Goal: Task Accomplishment & Management: Manage account settings

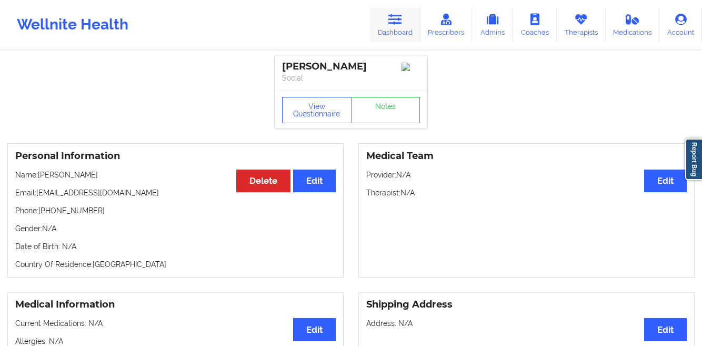
click at [398, 23] on icon at bounding box center [395, 20] width 14 height 12
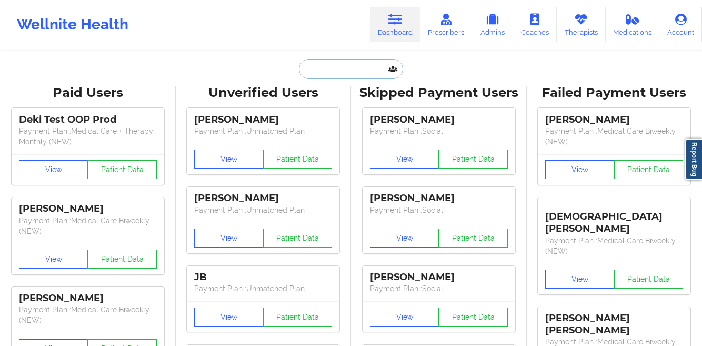
click at [307, 76] on input "text" at bounding box center [351, 69] width 104 height 20
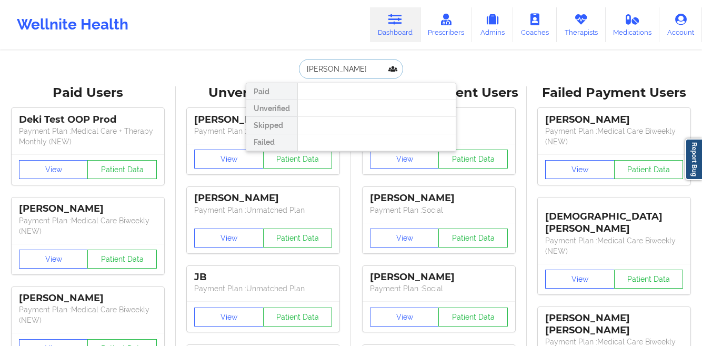
paste input "Rutendo Mujaji"
type input "Rutendo Mujaji"
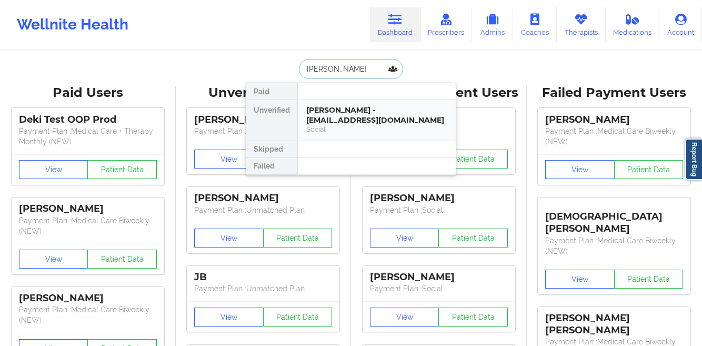
click at [372, 115] on div "Rutendo Mujaji - thelms@live.co.uk Social" at bounding box center [376, 119] width 141 height 29
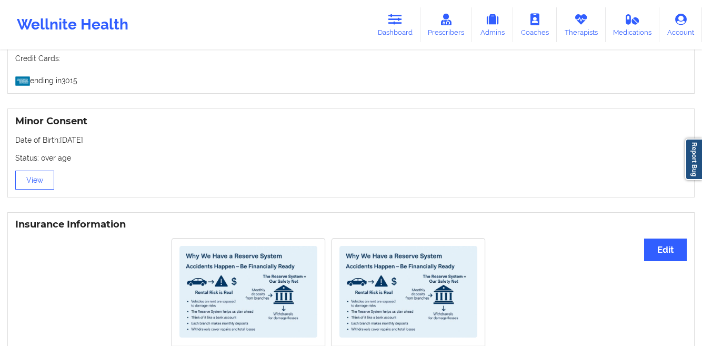
scroll to position [621, 0]
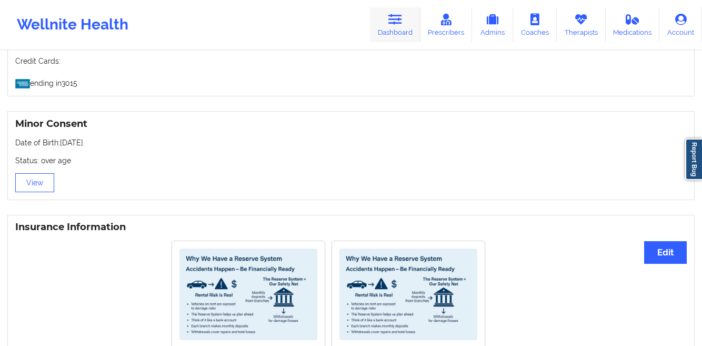
click at [383, 27] on link "Dashboard" at bounding box center [395, 24] width 51 height 35
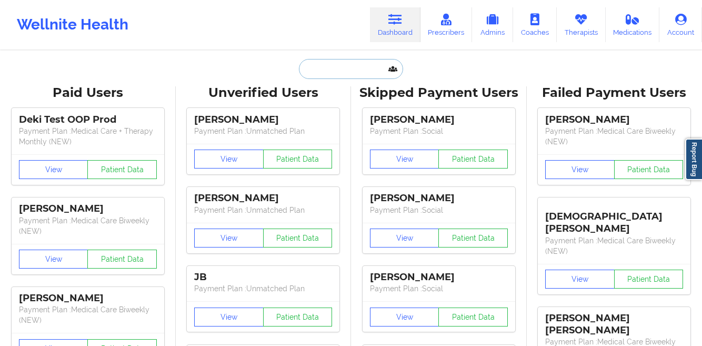
click at [337, 67] on input "text" at bounding box center [351, 69] width 104 height 20
paste input "Bianca Rose Carbone"
type input "Bianca Rose Carbone"
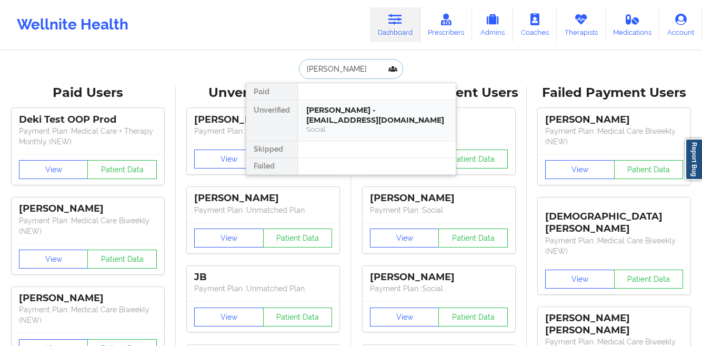
click at [332, 122] on div "Bianca Rose Carbone - biancacarbone03@gmail.com" at bounding box center [376, 114] width 141 height 19
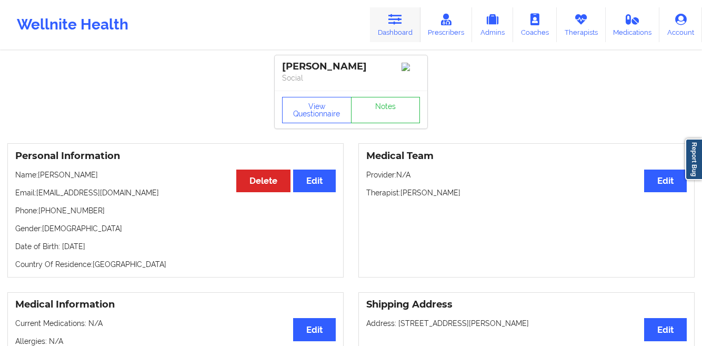
click at [401, 26] on link "Dashboard" at bounding box center [395, 24] width 51 height 35
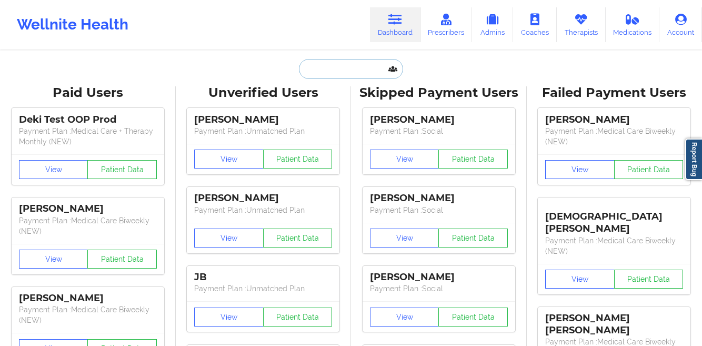
click at [314, 74] on input "text" at bounding box center [351, 69] width 104 height 20
paste input "Nathan Palmer"
type input "Nathan Palmer"
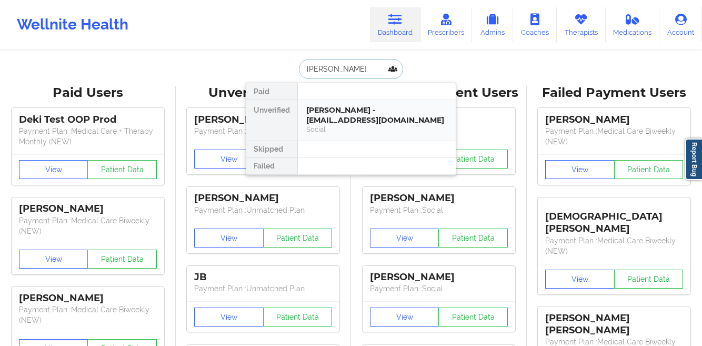
click at [318, 120] on div "Nathan Palmer - natepalmer33@gmail.com" at bounding box center [376, 114] width 141 height 19
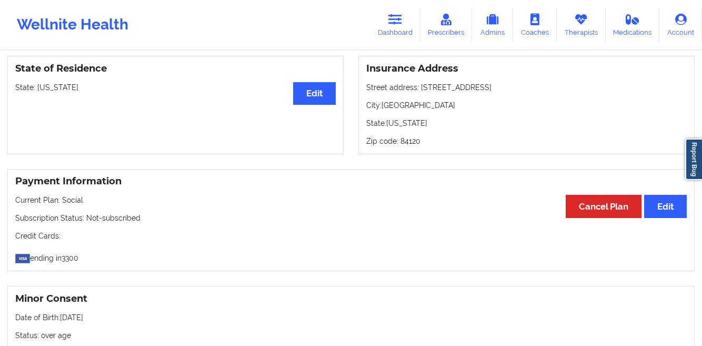
scroll to position [637, 0]
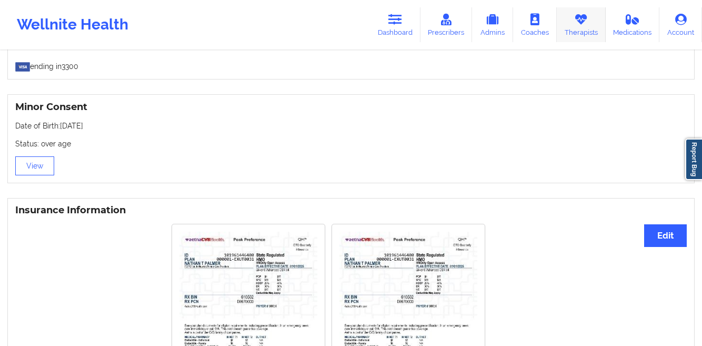
click at [569, 28] on link "Therapists" at bounding box center [581, 24] width 49 height 35
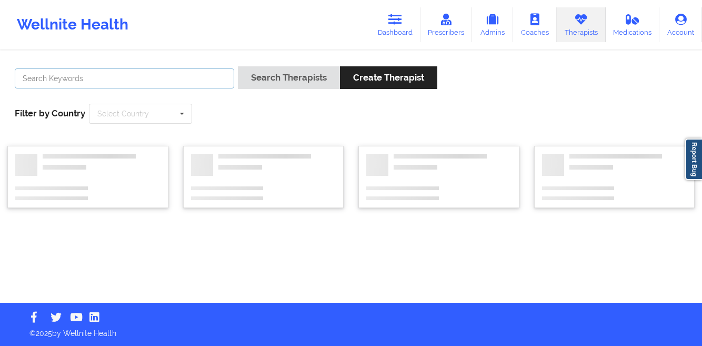
click at [217, 71] on input "text" at bounding box center [125, 78] width 220 height 20
paste input "[PERSON_NAME]"
type input "[PERSON_NAME]"
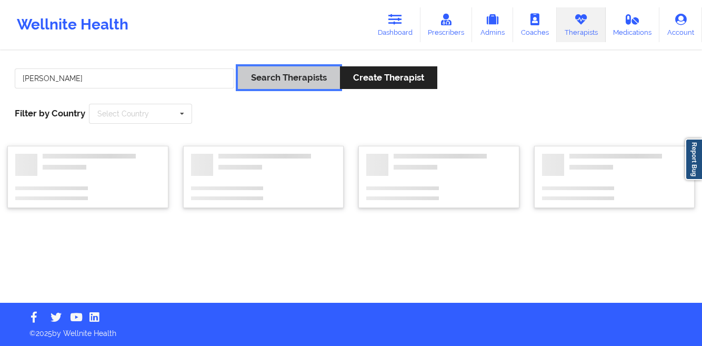
click at [262, 73] on button "Search Therapists" at bounding box center [289, 77] width 102 height 23
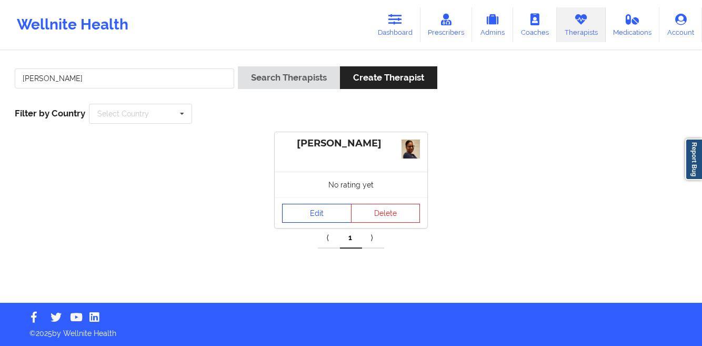
click at [291, 211] on link "Edit" at bounding box center [316, 213] width 69 height 19
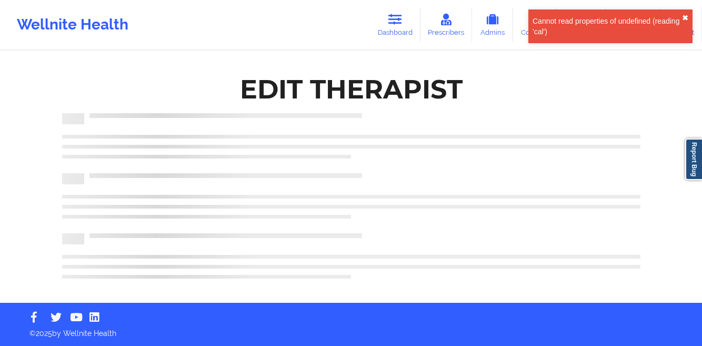
click at [686, 14] on button "✖︎" at bounding box center [685, 18] width 6 height 8
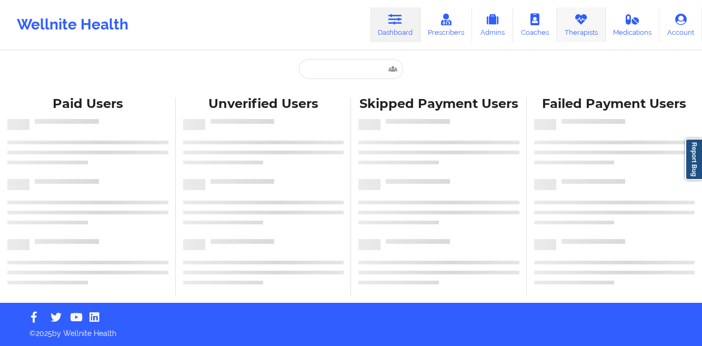
click at [576, 20] on icon at bounding box center [581, 20] width 14 height 12
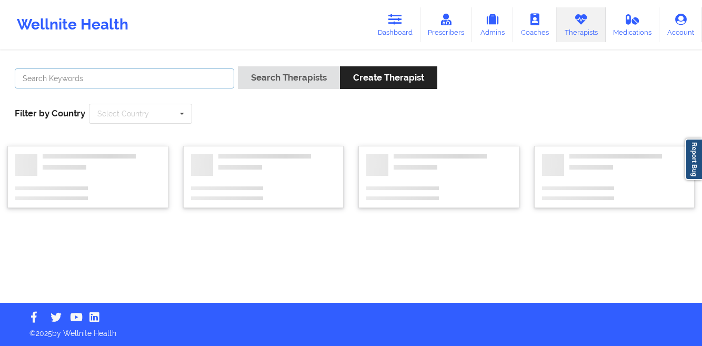
click at [91, 74] on input "text" at bounding box center [125, 78] width 220 height 20
paste input "[PERSON_NAME]"
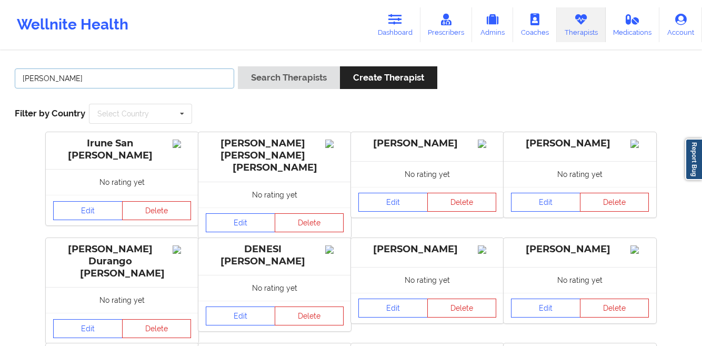
type input "[PERSON_NAME]"
click at [394, 38] on link "Dashboard" at bounding box center [395, 24] width 51 height 35
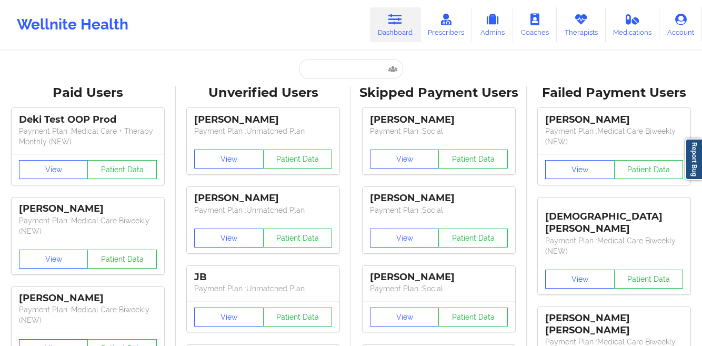
click at [318, 72] on input "text" at bounding box center [351, 69] width 104 height 20
paste input "[PERSON_NAME]"
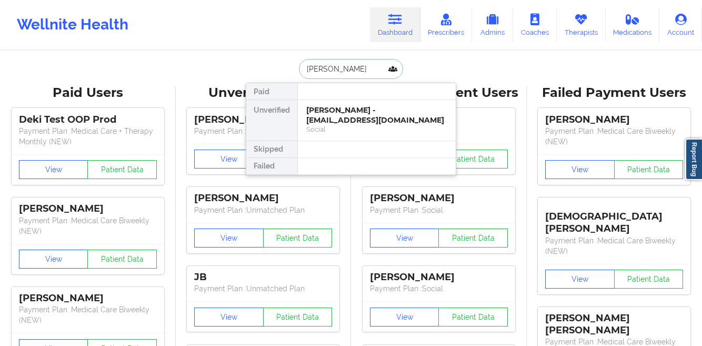
type input "[PERSON_NAME]"
click at [332, 113] on div "[PERSON_NAME] - [EMAIL_ADDRESS][DOMAIN_NAME]" at bounding box center [376, 114] width 141 height 19
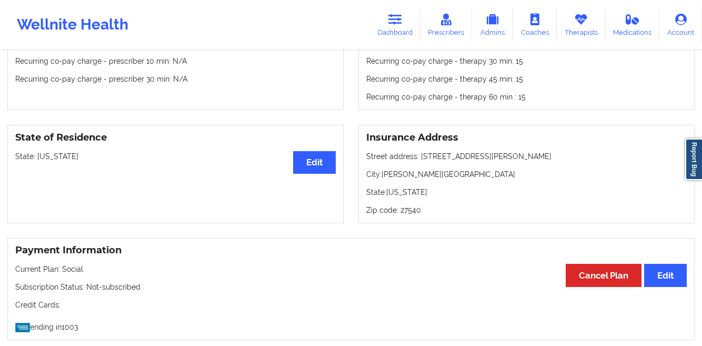
scroll to position [34, 0]
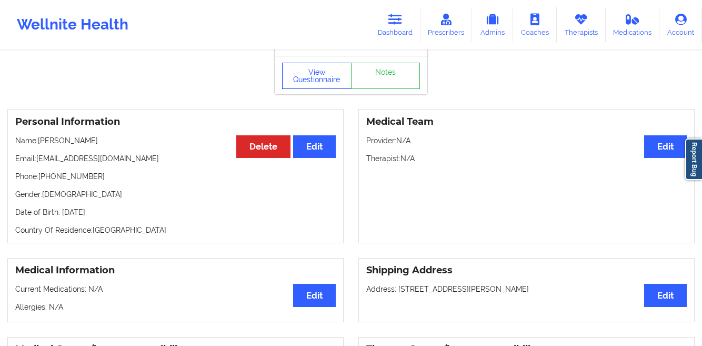
click at [303, 79] on button "View Questionnaire" at bounding box center [316, 76] width 69 height 26
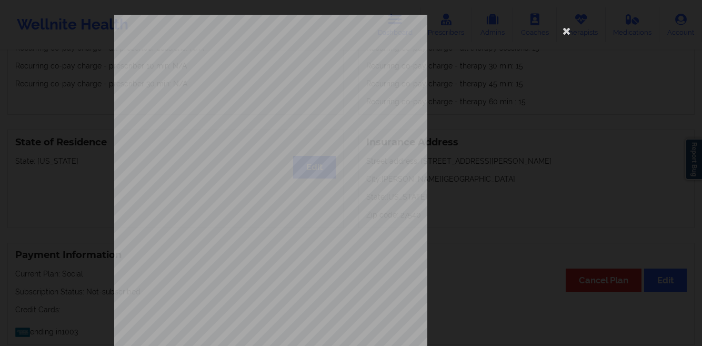
scroll to position [156, 0]
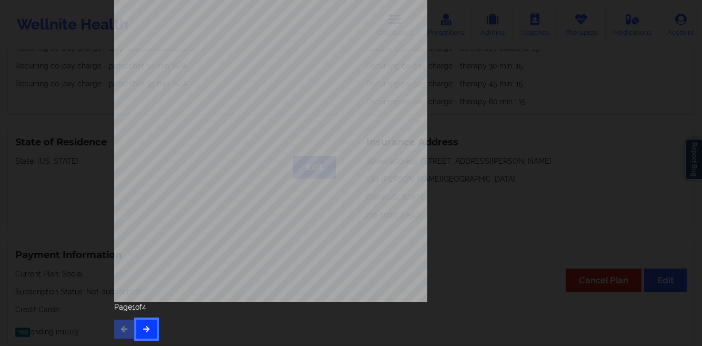
click at [142, 331] on icon "button" at bounding box center [146, 328] width 9 height 6
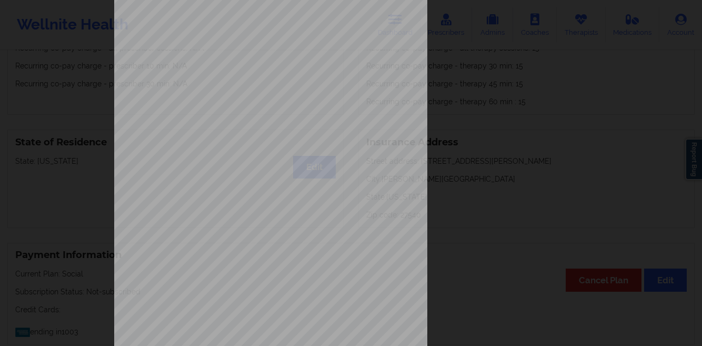
scroll to position [0, 0]
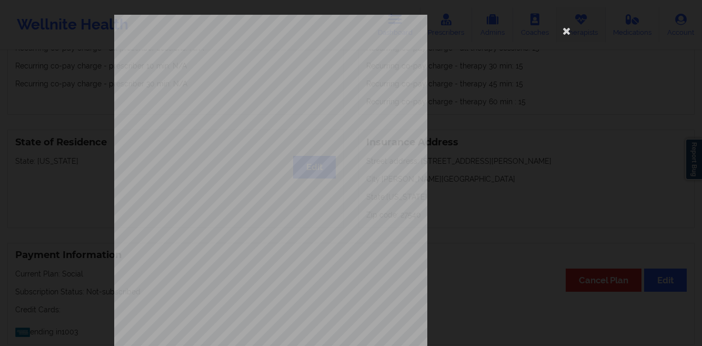
click at [563, 34] on icon at bounding box center [567, 30] width 17 height 17
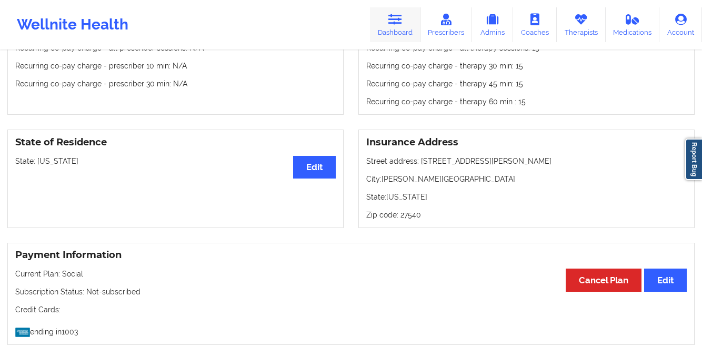
click at [390, 28] on link "Dashboard" at bounding box center [395, 24] width 51 height 35
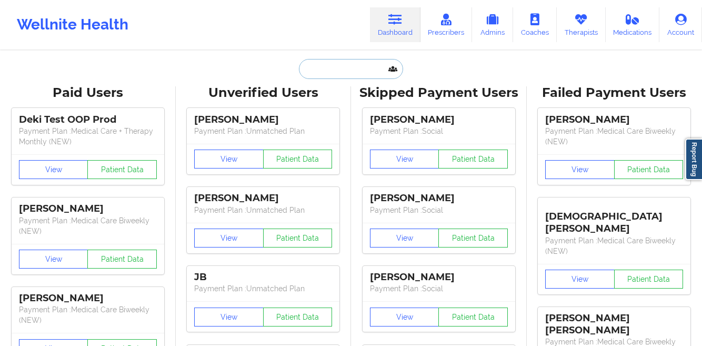
click at [313, 66] on input "text" at bounding box center [351, 69] width 104 height 20
paste input "[PERSON_NAME]"
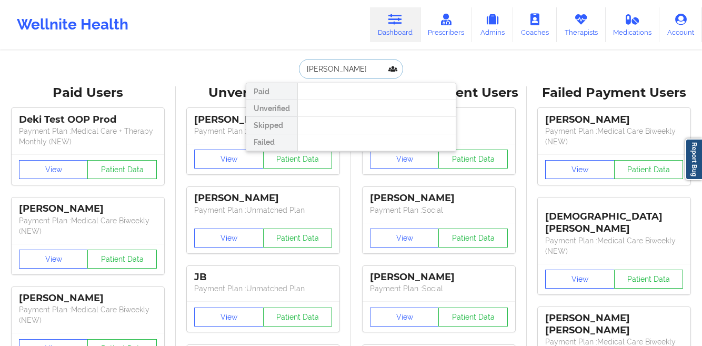
type input "[PERSON_NAME]"
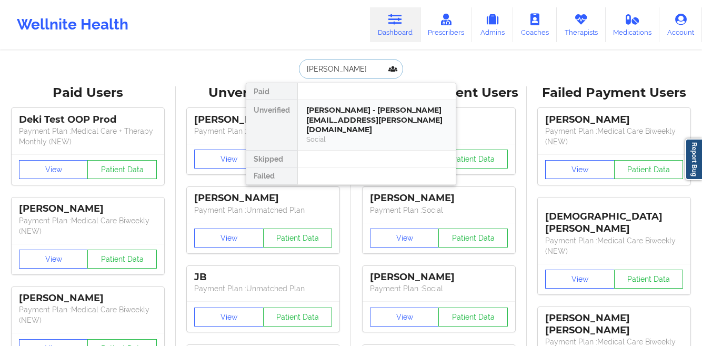
click at [312, 112] on div "[PERSON_NAME] - [PERSON_NAME][EMAIL_ADDRESS][PERSON_NAME][DOMAIN_NAME]" at bounding box center [376, 119] width 141 height 29
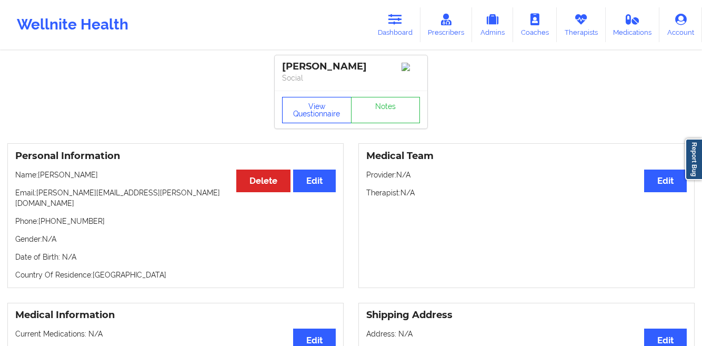
click at [297, 113] on button "View Questionnaire" at bounding box center [316, 110] width 69 height 26
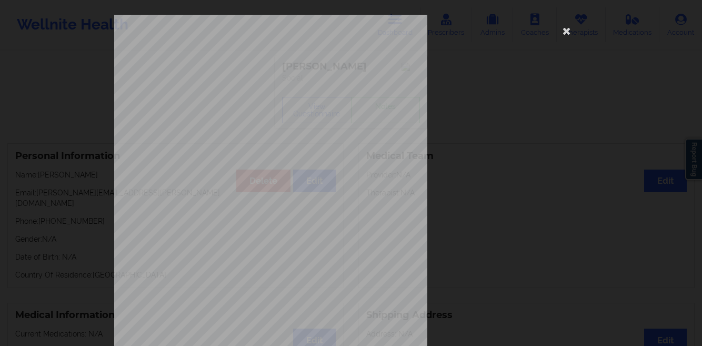
scroll to position [156, 0]
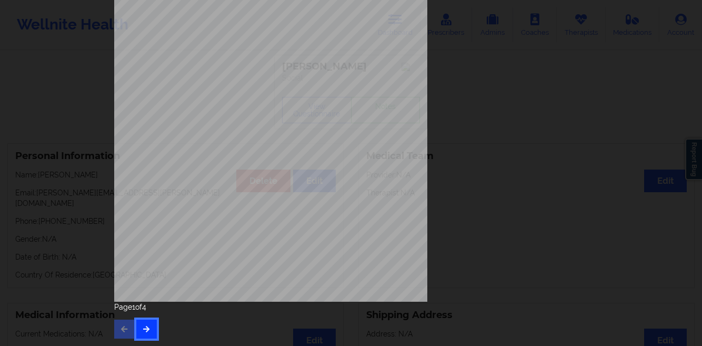
click at [145, 322] on button "button" at bounding box center [146, 329] width 21 height 19
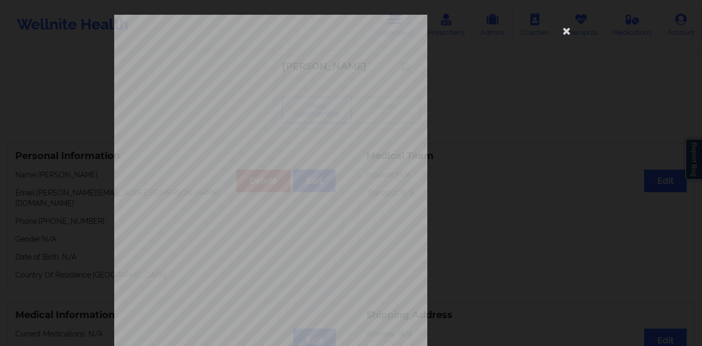
click at [72, 171] on div "This patient has not provided the type of insurance Insurance Member ID for pat…" at bounding box center [351, 173] width 702 height 346
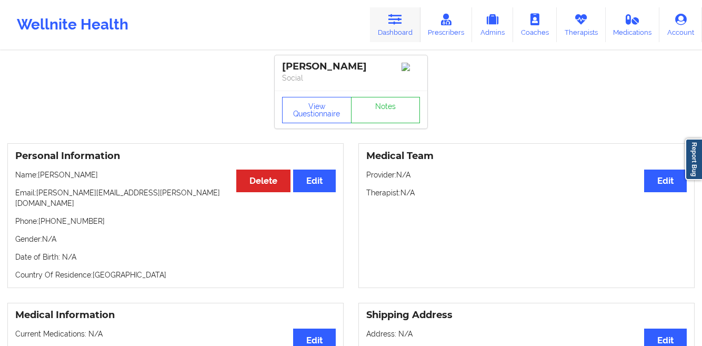
click at [394, 24] on icon at bounding box center [395, 20] width 14 height 12
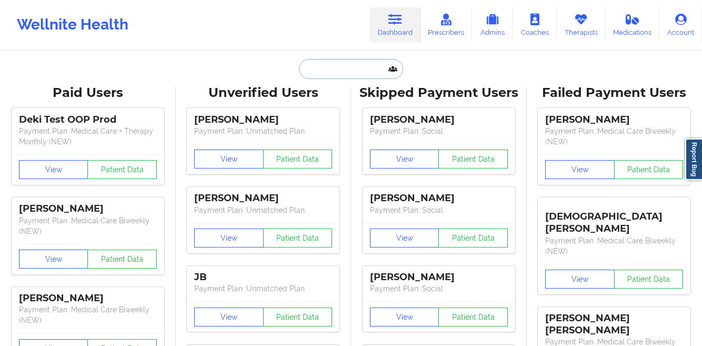
click at [318, 69] on input "text" at bounding box center [351, 69] width 104 height 20
paste input "[PERSON_NAME]"
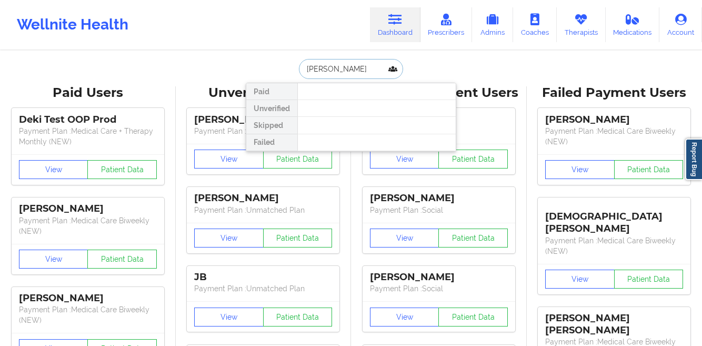
paste input "[PERSON_NAME]"
type input "[PERSON_NAME]"
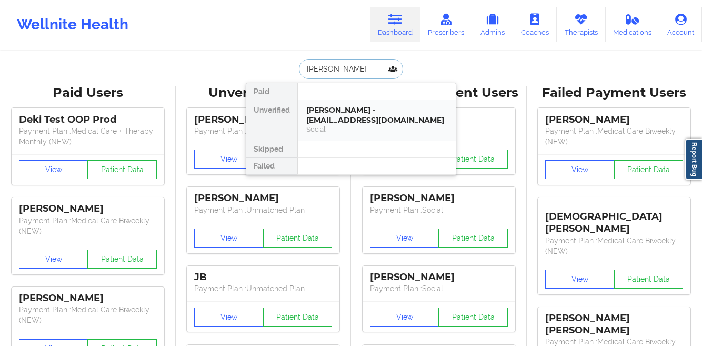
click at [318, 115] on div "[PERSON_NAME] - [EMAIL_ADDRESS][DOMAIN_NAME]" at bounding box center [376, 114] width 141 height 19
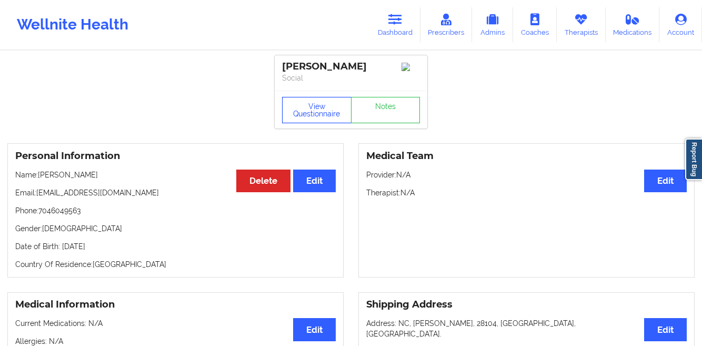
click at [301, 113] on button "View Questionnaire" at bounding box center [316, 110] width 69 height 26
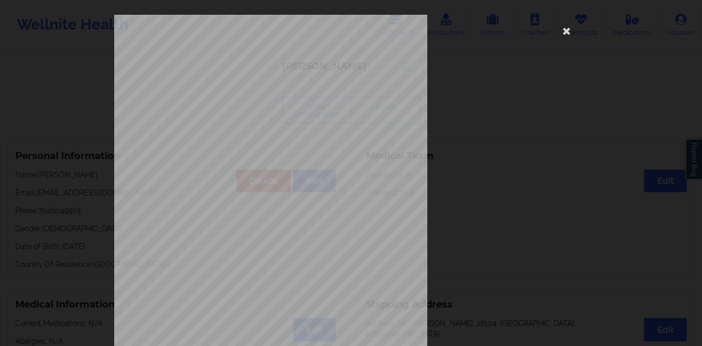
scroll to position [156, 0]
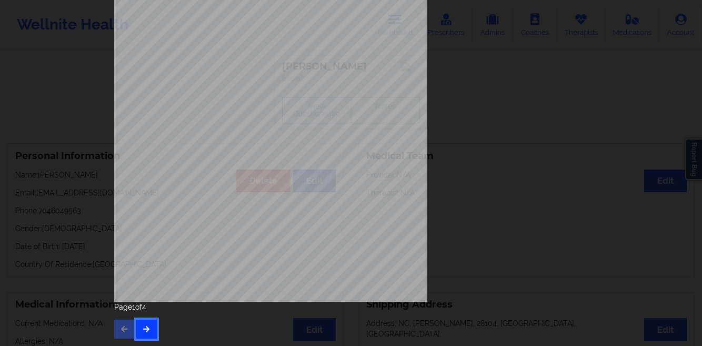
click at [144, 326] on icon "button" at bounding box center [146, 328] width 9 height 6
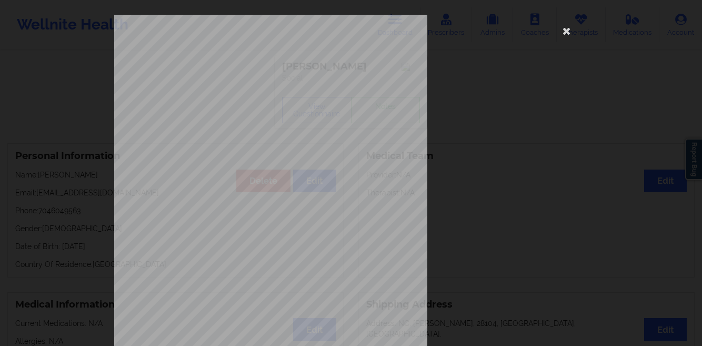
click at [87, 183] on div "This patient has not provided the type of insurance Insurance Member ID for pat…" at bounding box center [351, 173] width 702 height 346
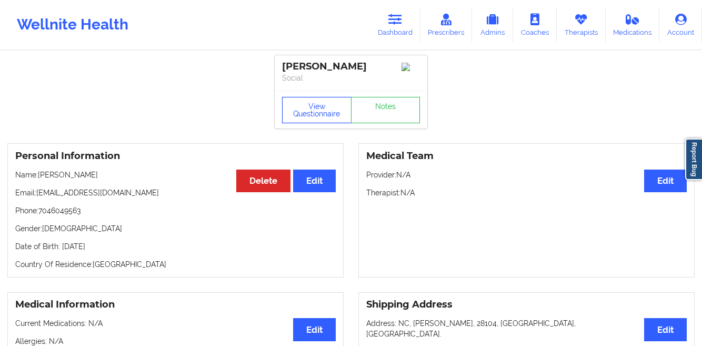
click at [292, 121] on button "View Questionnaire" at bounding box center [316, 110] width 69 height 26
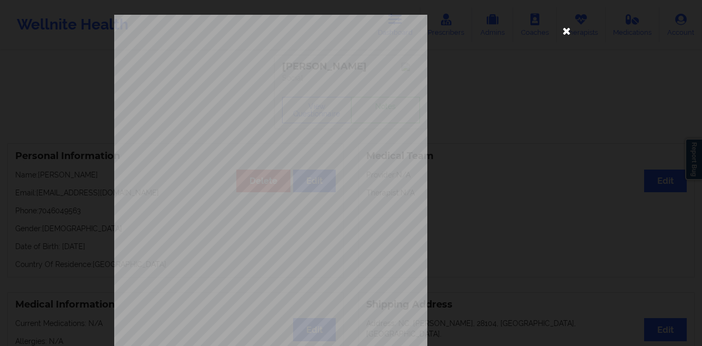
click at [563, 33] on icon at bounding box center [567, 30] width 17 height 17
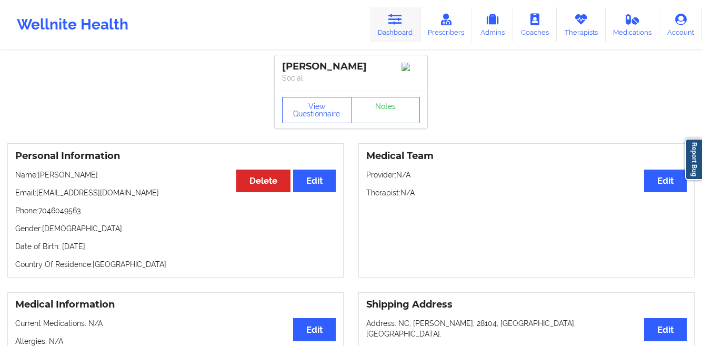
click at [381, 16] on link "Dashboard" at bounding box center [395, 24] width 51 height 35
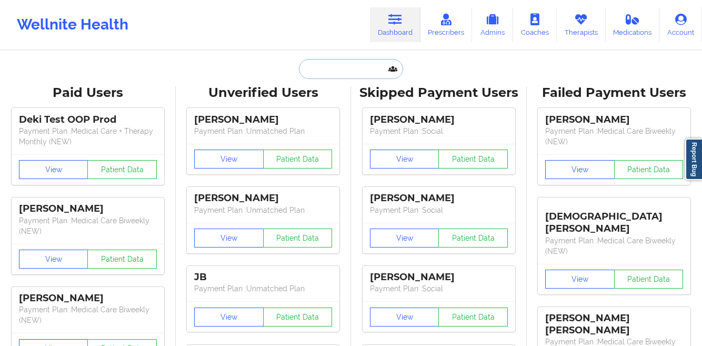
click at [312, 72] on input "text" at bounding box center [351, 69] width 104 height 20
paste input "[PERSON_NAME] [PERSON_NAME]"
type input "[PERSON_NAME] [PERSON_NAME]"
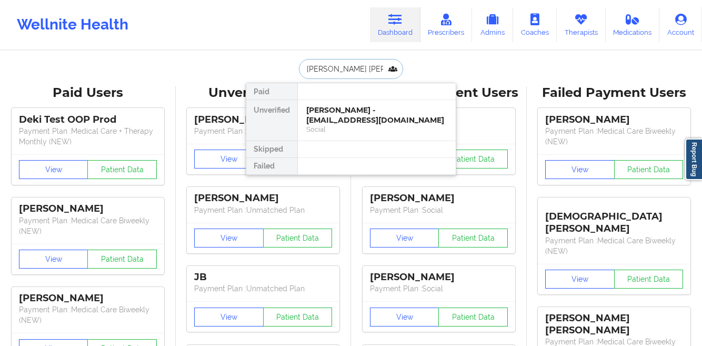
scroll to position [0, 19]
click at [315, 115] on div "[PERSON_NAME] [PERSON_NAME] - [EMAIL_ADDRESS][DOMAIN_NAME]" at bounding box center [376, 114] width 141 height 19
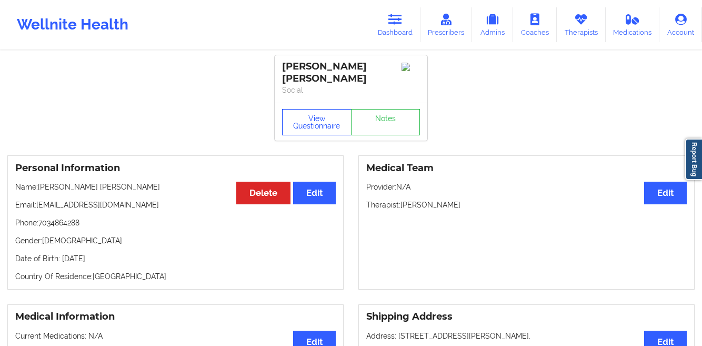
click at [296, 125] on button "View Questionnaire" at bounding box center [316, 122] width 69 height 26
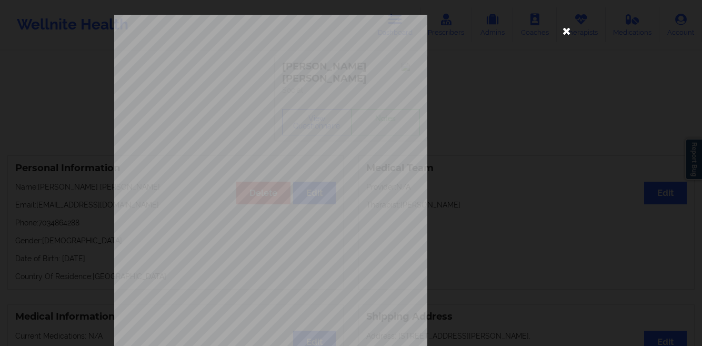
click at [559, 31] on icon at bounding box center [567, 30] width 17 height 17
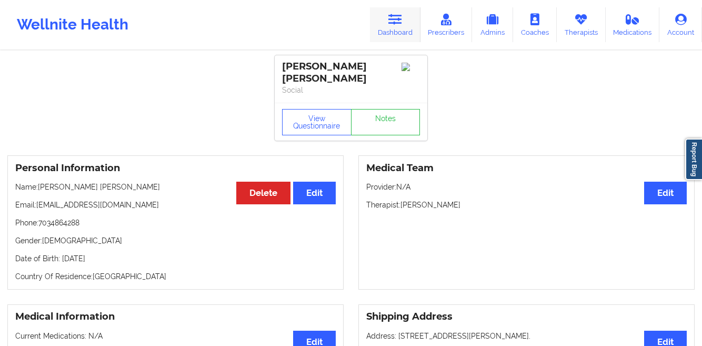
click at [392, 31] on link "Dashboard" at bounding box center [395, 24] width 51 height 35
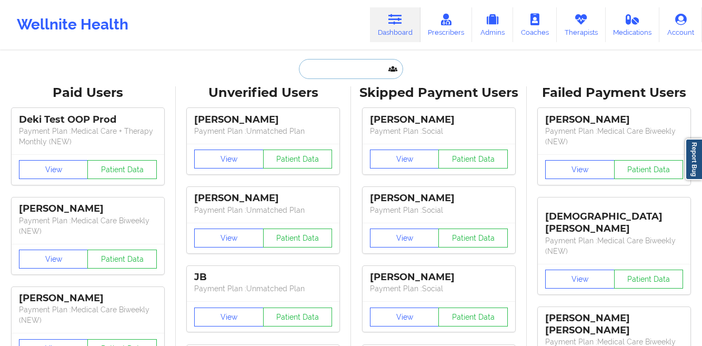
click at [306, 75] on input "text" at bounding box center [351, 69] width 104 height 20
paste input "[PERSON_NAME]"
type input "[PERSON_NAME]"
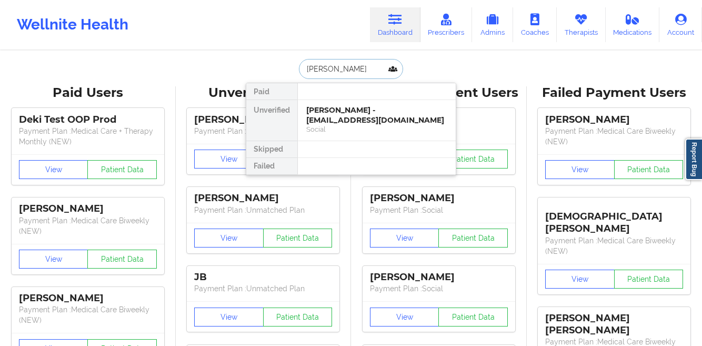
click at [324, 115] on div "[PERSON_NAME] - [EMAIL_ADDRESS][DOMAIN_NAME]" at bounding box center [376, 114] width 141 height 19
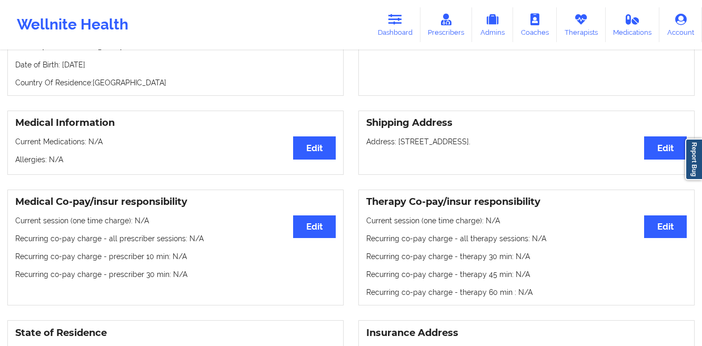
scroll to position [7, 0]
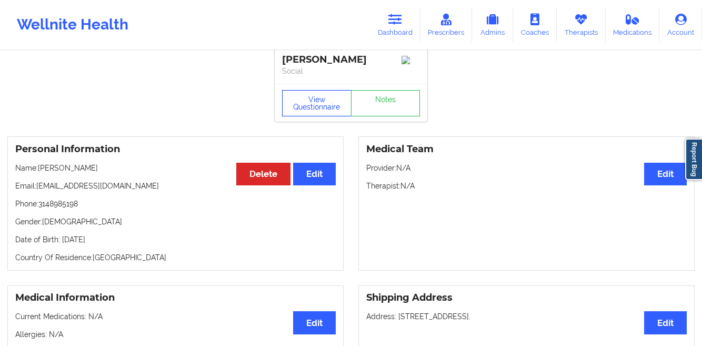
click at [292, 112] on button "View Questionnaire" at bounding box center [316, 103] width 69 height 26
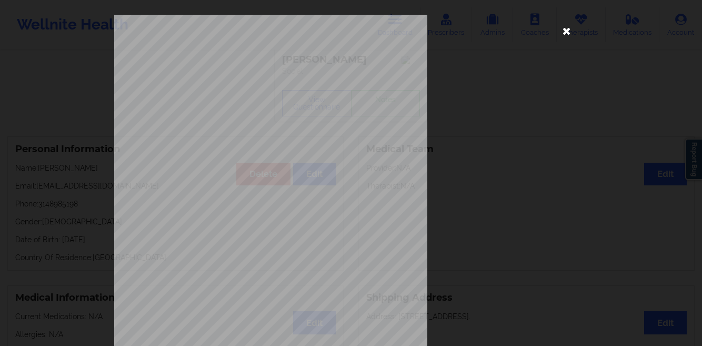
click at [559, 32] on icon at bounding box center [567, 30] width 17 height 17
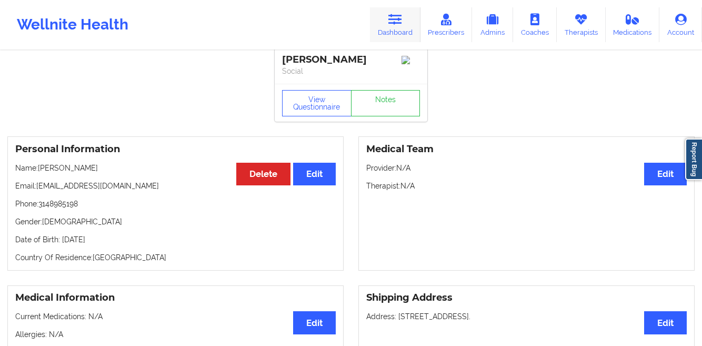
click at [393, 17] on icon at bounding box center [395, 20] width 14 height 12
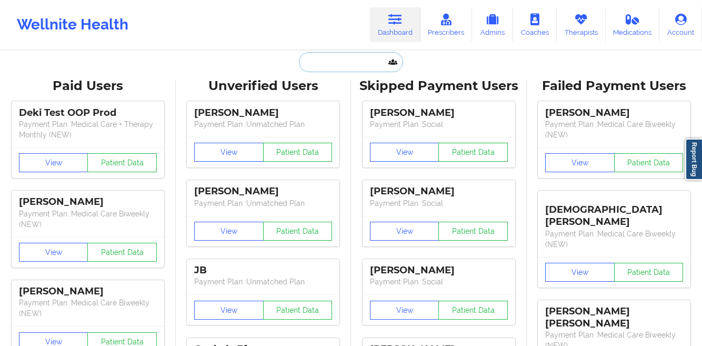
click at [314, 64] on input "text" at bounding box center [351, 62] width 104 height 20
paste input "[PERSON_NAME]"
type input "[PERSON_NAME]"
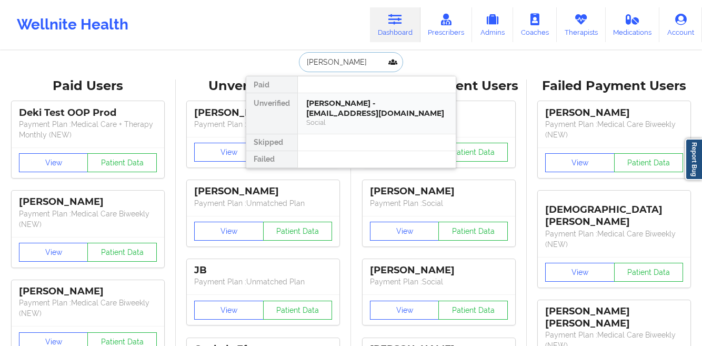
click at [321, 116] on div "[PERSON_NAME] - [EMAIL_ADDRESS][DOMAIN_NAME]" at bounding box center [376, 107] width 141 height 19
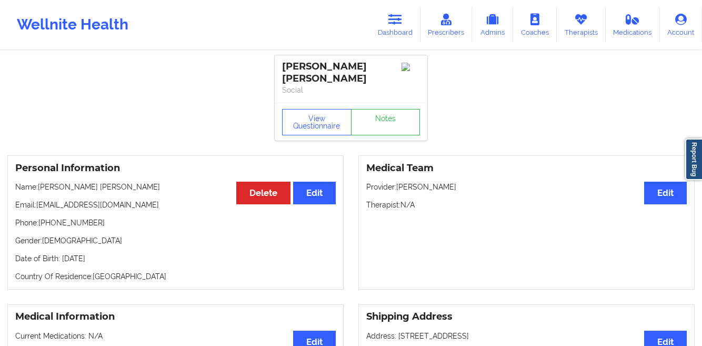
click at [394, 33] on link "Dashboard" at bounding box center [395, 24] width 51 height 35
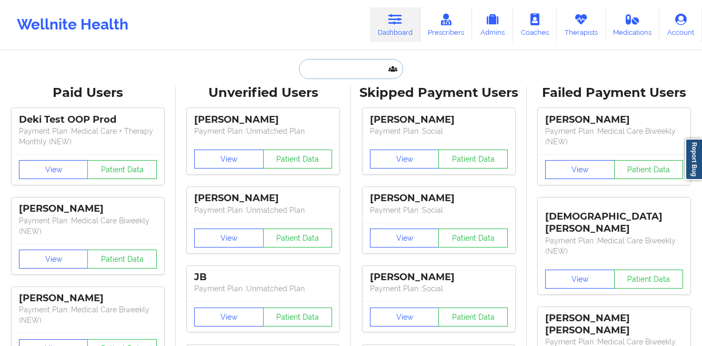
click at [332, 75] on input "text" at bounding box center [351, 69] width 104 height 20
paste input "[PERSON_NAME]"
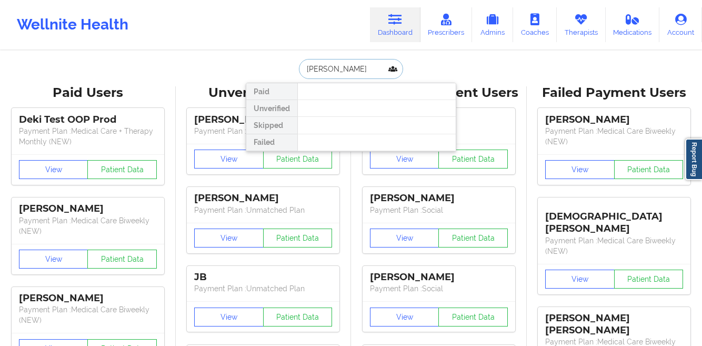
paste input "sha [PERSON_NAME]"
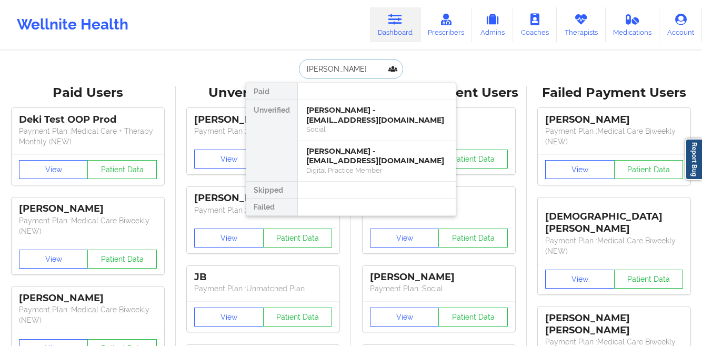
paste input "[PERSON_NAME]"
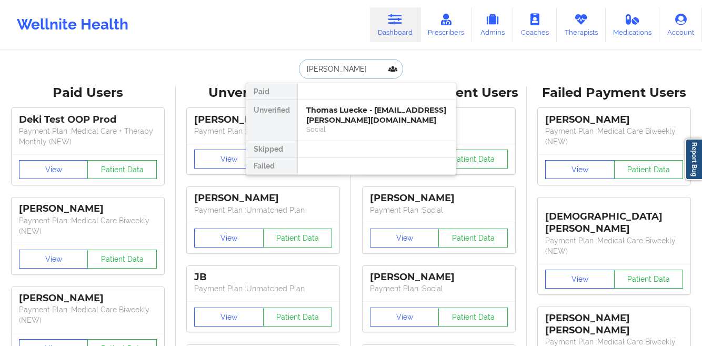
paste input "Crystal cas"
type input "Crystal case"
click at [327, 113] on div "Crystal Case - [EMAIL_ADDRESS][DOMAIN_NAME]" at bounding box center [376, 114] width 141 height 19
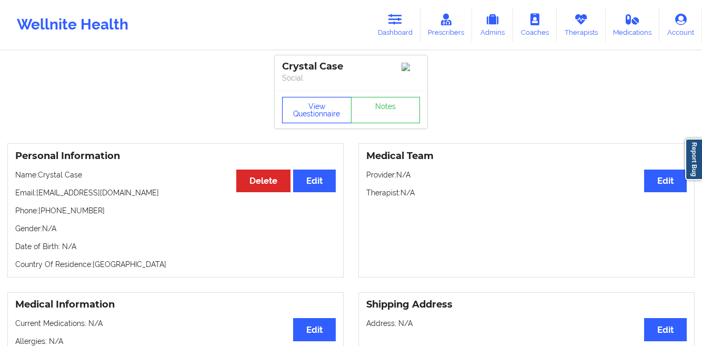
click at [296, 112] on button "View Questionnaire" at bounding box center [316, 110] width 69 height 26
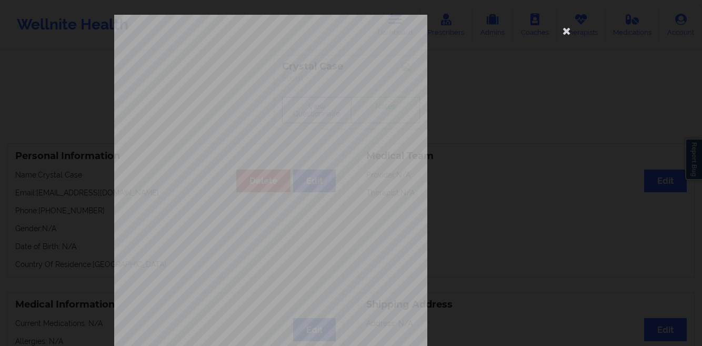
scroll to position [156, 0]
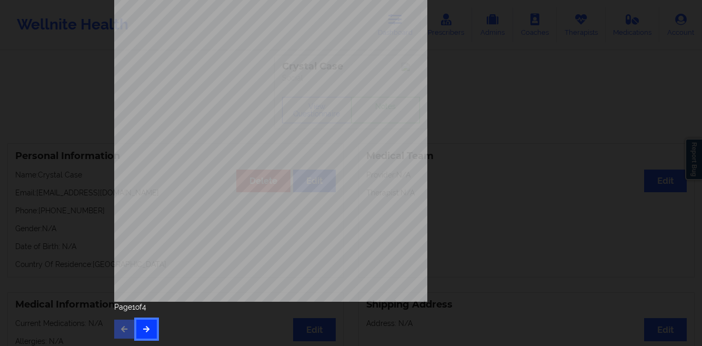
click at [138, 322] on button "button" at bounding box center [146, 329] width 21 height 19
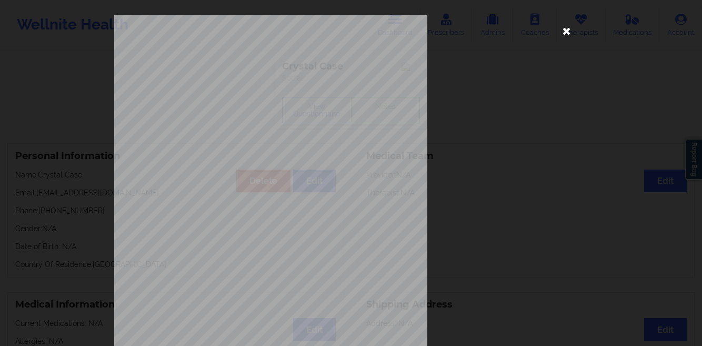
click at [563, 31] on icon at bounding box center [567, 30] width 17 height 17
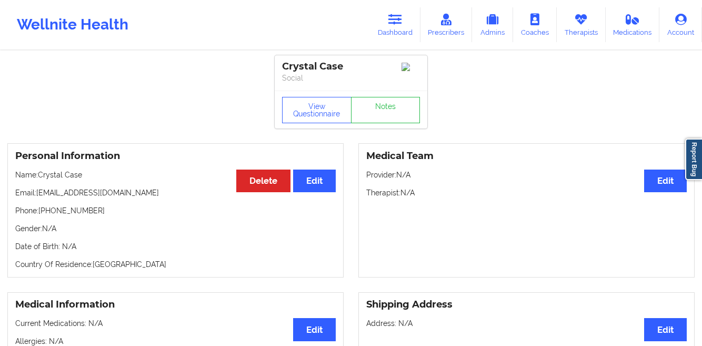
click at [391, 21] on icon at bounding box center [395, 20] width 14 height 12
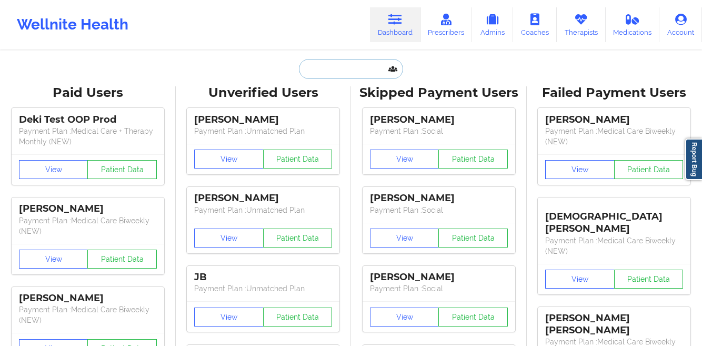
click at [335, 73] on input "text" at bounding box center [351, 69] width 104 height 20
paste input "[EMAIL_ADDRESS][PERSON_NAME][DOMAIN_NAME]"
type input "[EMAIL_ADDRESS][PERSON_NAME][DOMAIN_NAME]"
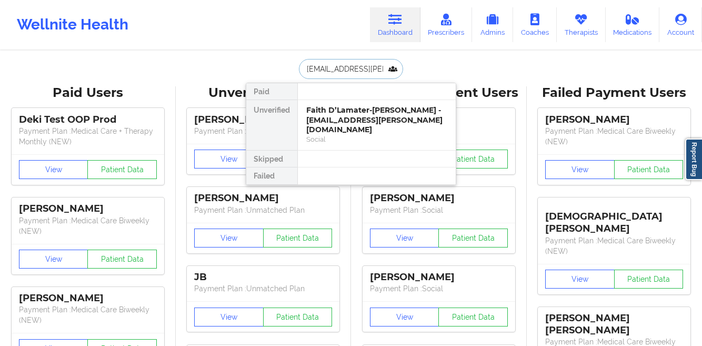
click at [334, 113] on div "Faith D’Lamater-[PERSON_NAME] - [EMAIL_ADDRESS][PERSON_NAME][DOMAIN_NAME]" at bounding box center [376, 119] width 141 height 29
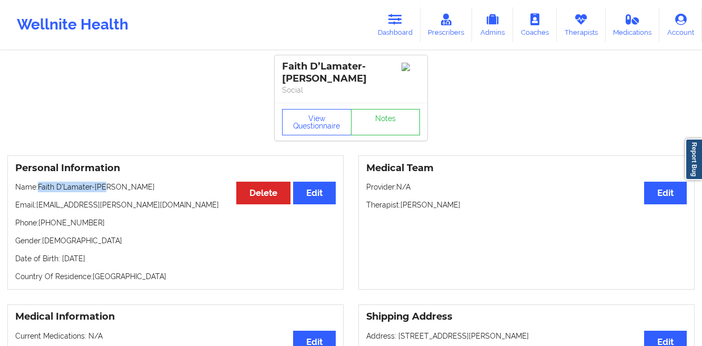
drag, startPoint x: 121, startPoint y: 177, endPoint x: 41, endPoint y: 178, distance: 80.0
click at [41, 182] on p "Name: [PERSON_NAME]" at bounding box center [175, 187] width 321 height 11
copy p "Faith D’Lamater-[PERSON_NAME]"
click at [393, 26] on link "Dashboard" at bounding box center [395, 24] width 51 height 35
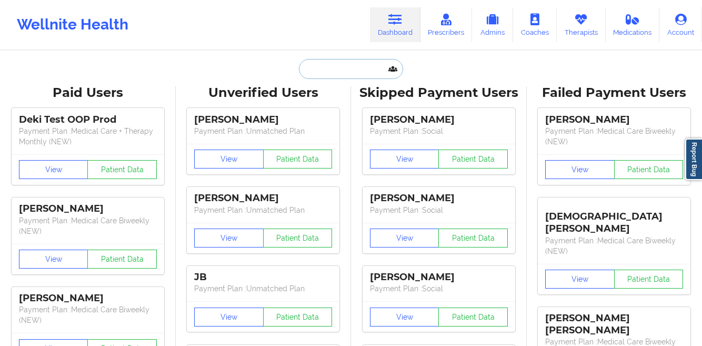
click at [313, 63] on input "text" at bounding box center [351, 69] width 104 height 20
paste input "[EMAIL_ADDRESS][PERSON_NAME][DOMAIN_NAME]"
type input "[EMAIL_ADDRESS][PERSON_NAME][DOMAIN_NAME]"
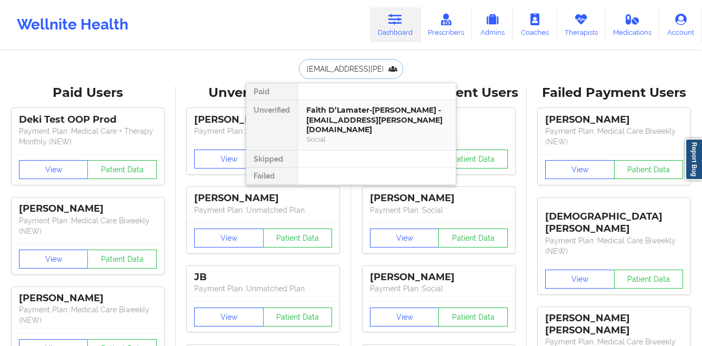
click at [313, 109] on div "Faith D’Lamater-[PERSON_NAME] - [EMAIL_ADDRESS][PERSON_NAME][DOMAIN_NAME]" at bounding box center [376, 119] width 141 height 29
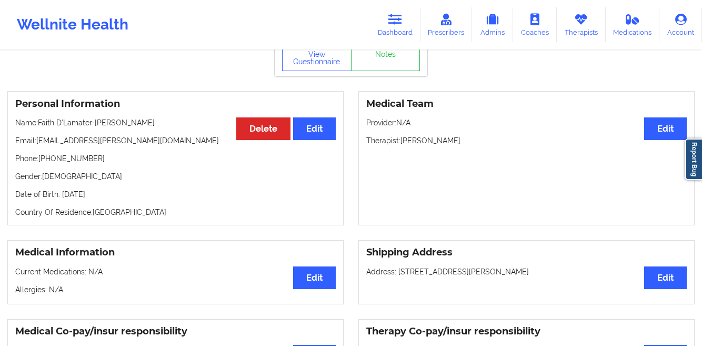
scroll to position [66, 0]
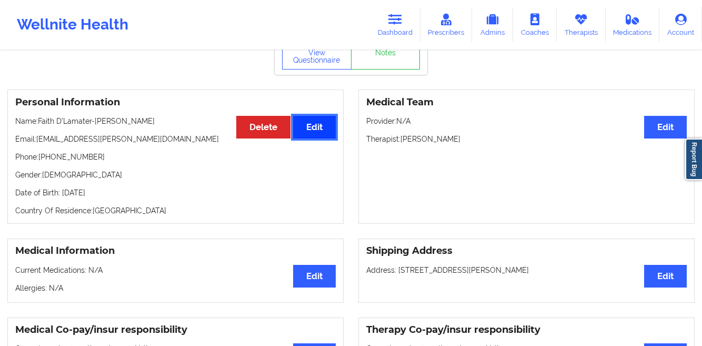
click at [318, 119] on button "Edit" at bounding box center [314, 127] width 43 height 23
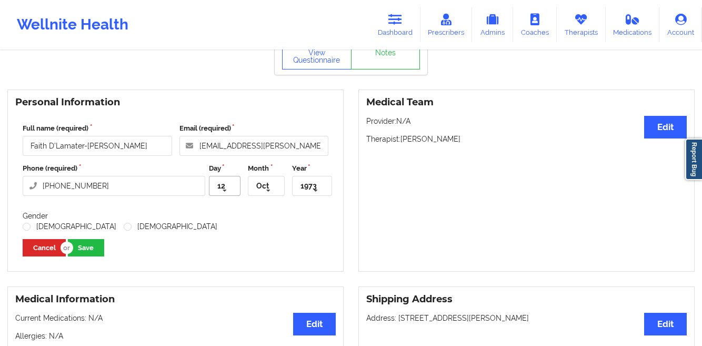
click at [224, 181] on icon at bounding box center [225, 190] width 16 height 19
click at [290, 211] on div "Full name (required) Faith D’Lamater-[PERSON_NAME] Email (required) [EMAIL_ADDR…" at bounding box center [175, 190] width 321 height 148
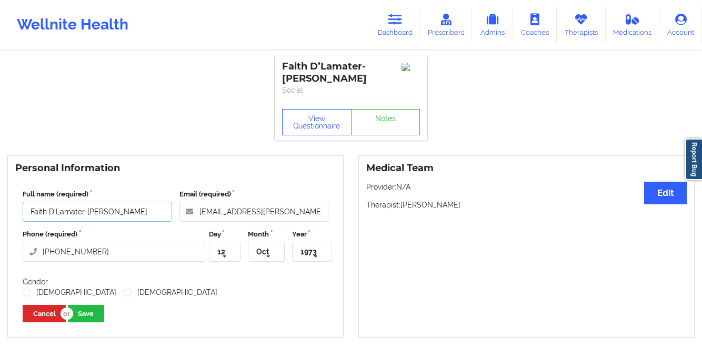
click at [113, 204] on input "Faith D’Lamater-[PERSON_NAME]" at bounding box center [98, 212] width 150 height 20
type input "[PERSON_NAME] D’Lamater-[PERSON_NAME]"
click at [221, 269] on div "Full name (required) [PERSON_NAME] D’Lamater-[PERSON_NAME] Email (required) [EM…" at bounding box center [175, 256] width 321 height 148
click at [258, 247] on input "text" at bounding box center [266, 251] width 35 height 19
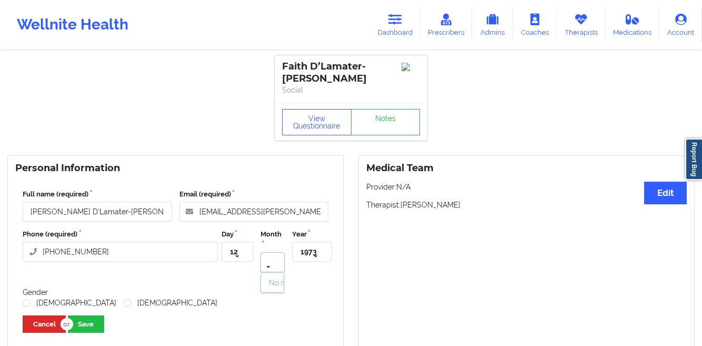
scroll to position [0, 21]
type input "sdeep"
click at [266, 260] on icon at bounding box center [269, 266] width 16 height 19
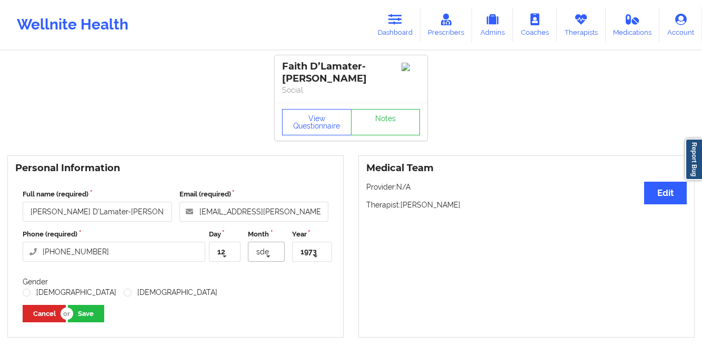
click at [268, 250] on icon at bounding box center [269, 256] width 16 height 19
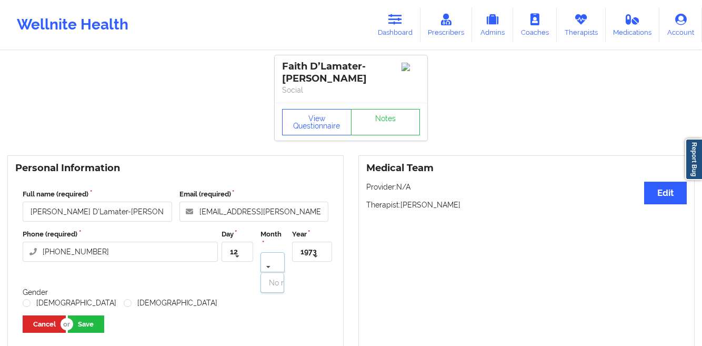
click at [268, 257] on icon at bounding box center [269, 266] width 16 height 19
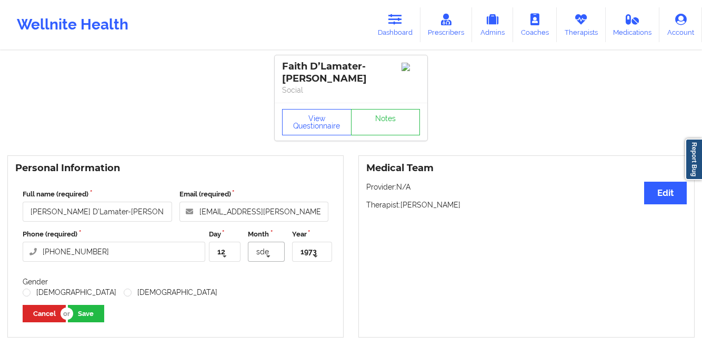
click at [268, 250] on icon at bounding box center [269, 256] width 16 height 19
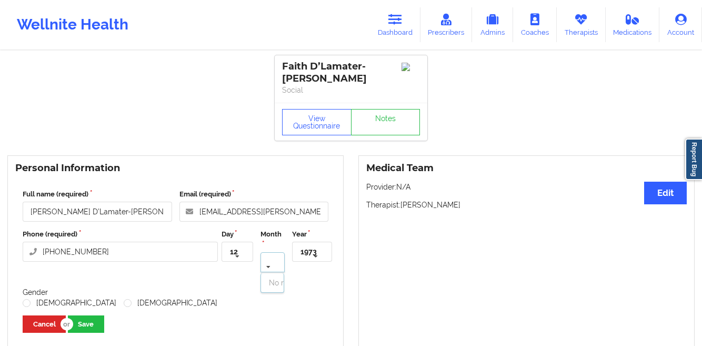
click at [268, 257] on icon at bounding box center [269, 266] width 16 height 19
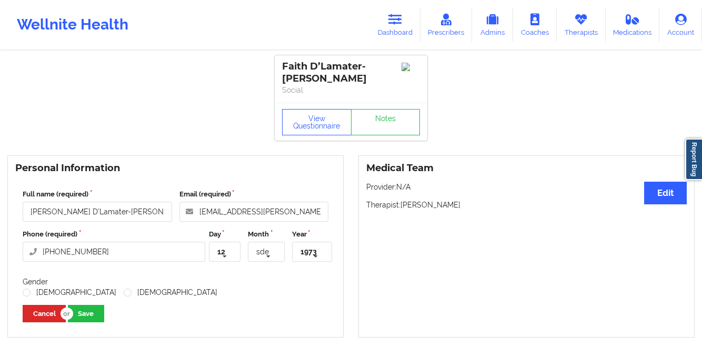
click at [216, 272] on div "Full name (required) [PERSON_NAME] D’Lamater-[PERSON_NAME] Email (required) [EM…" at bounding box center [175, 256] width 321 height 148
click at [188, 271] on div "Full name (required) [PERSON_NAME] D’Lamater-[PERSON_NAME] Email (required) [EM…" at bounding box center [175, 256] width 321 height 148
click at [273, 247] on icon at bounding box center [269, 256] width 16 height 19
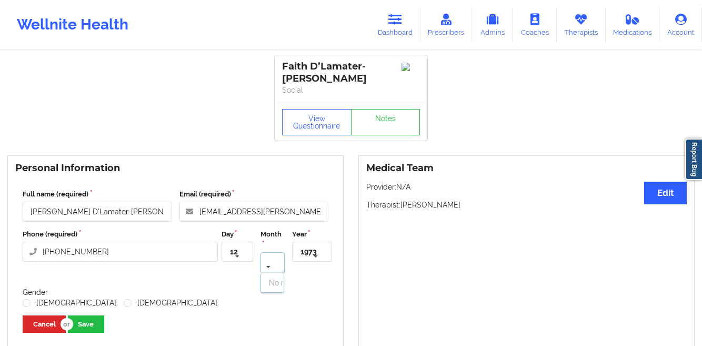
scroll to position [0, 8]
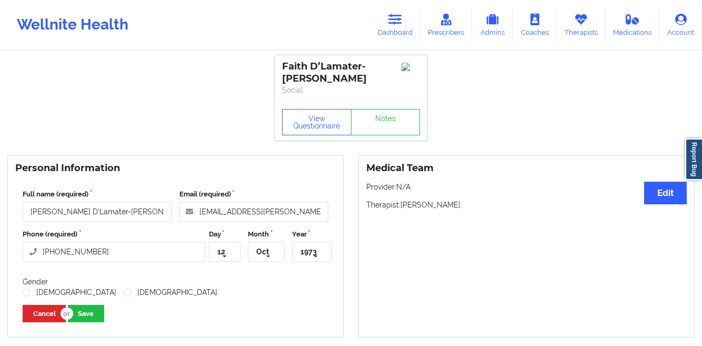
click at [168, 281] on div "Full name (required) [PERSON_NAME] D’Lamater-[PERSON_NAME] Email (required) [EM…" at bounding box center [175, 256] width 321 height 148
click at [29, 305] on button "Cancel" at bounding box center [44, 313] width 43 height 17
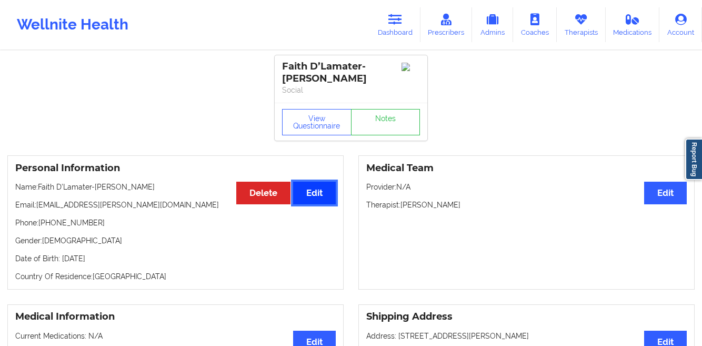
click at [321, 183] on button "Edit" at bounding box center [314, 193] width 43 height 23
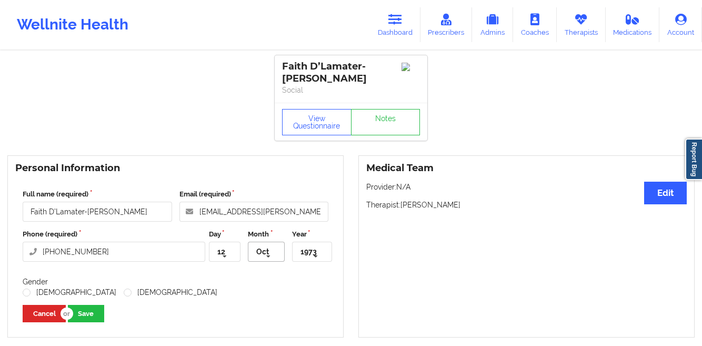
click at [265, 250] on icon at bounding box center [269, 256] width 16 height 19
type input "sep"
click at [261, 268] on span "Sep" at bounding box center [263, 272] width 14 height 8
click at [221, 247] on icon at bounding box center [224, 256] width 16 height 19
type input "10"
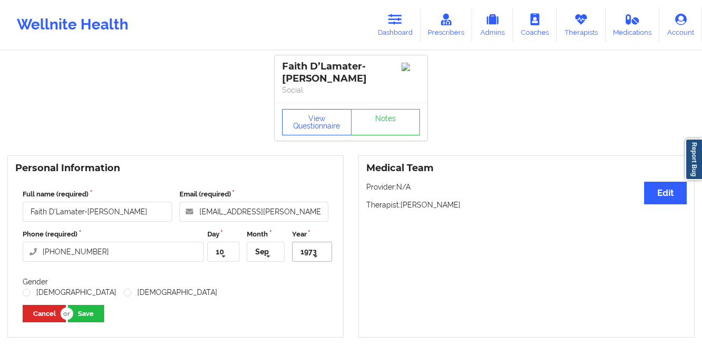
click at [314, 250] on icon at bounding box center [316, 256] width 16 height 19
type input "2014"
click at [192, 287] on div "[DEMOGRAPHIC_DATA] [DEMOGRAPHIC_DATA]" at bounding box center [176, 292] width 306 height 11
click at [128, 206] on input "Faith D’Lamater-[PERSON_NAME]" at bounding box center [98, 212] width 150 height 20
type input "[PERSON_NAME] D’Lamater-[PERSON_NAME]"
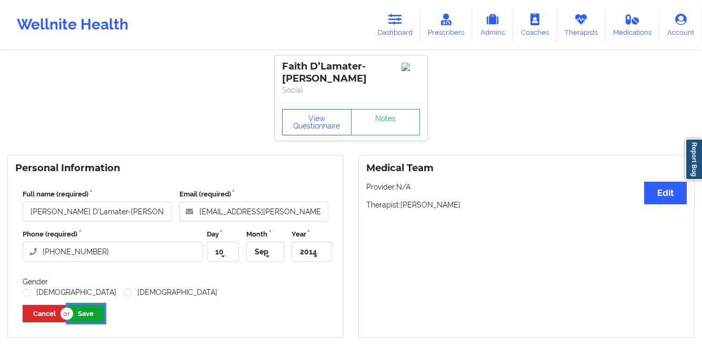
click at [94, 305] on button "Save" at bounding box center [86, 313] width 36 height 17
